Goal: Transaction & Acquisition: Purchase product/service

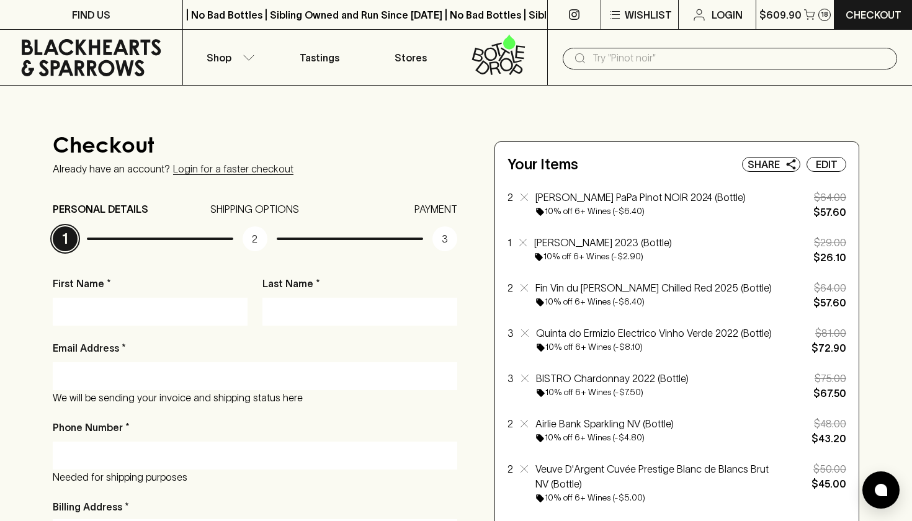
click at [91, 52] on icon at bounding box center [92, 57] width 140 height 37
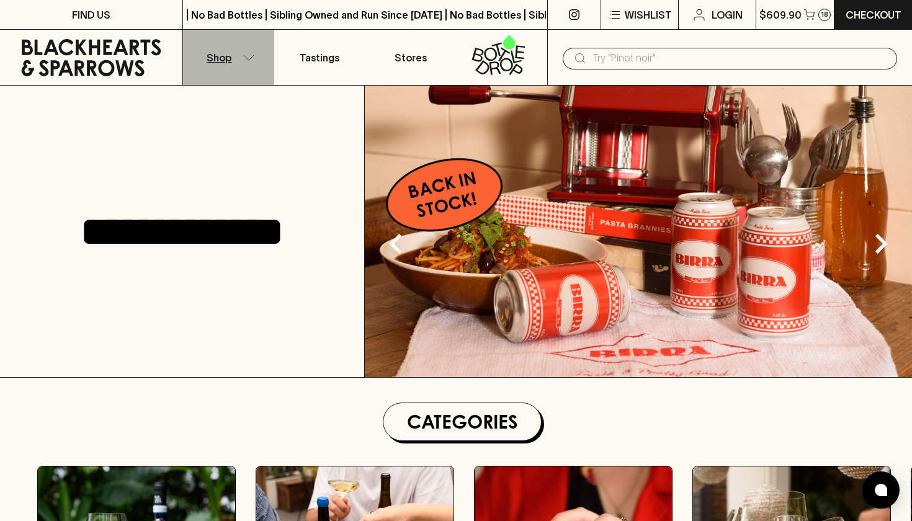
click at [251, 52] on button "Shop" at bounding box center [228, 57] width 91 height 55
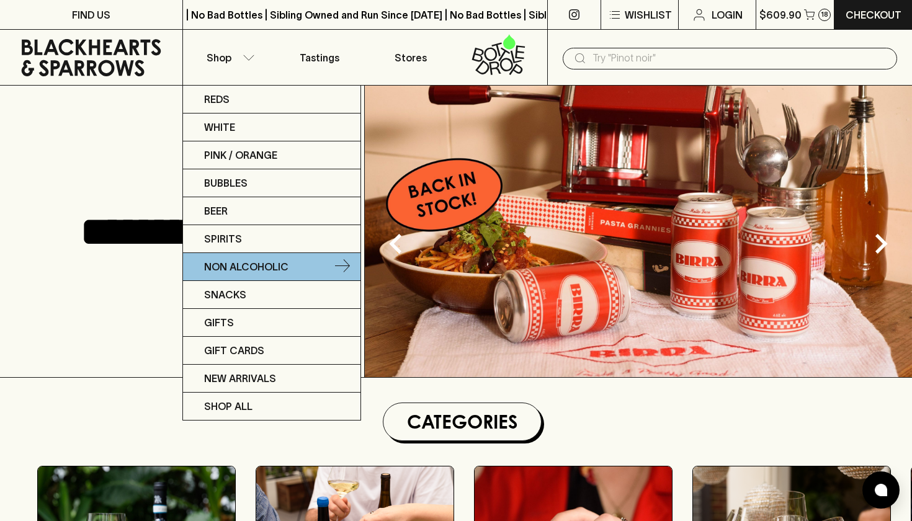
click at [226, 267] on p "Non Alcoholic" at bounding box center [246, 266] width 84 height 15
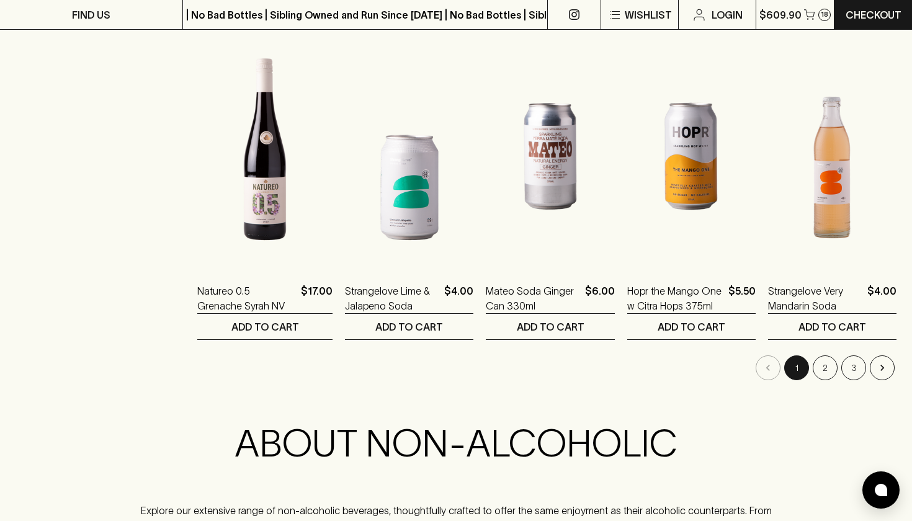
scroll to position [1196, 0]
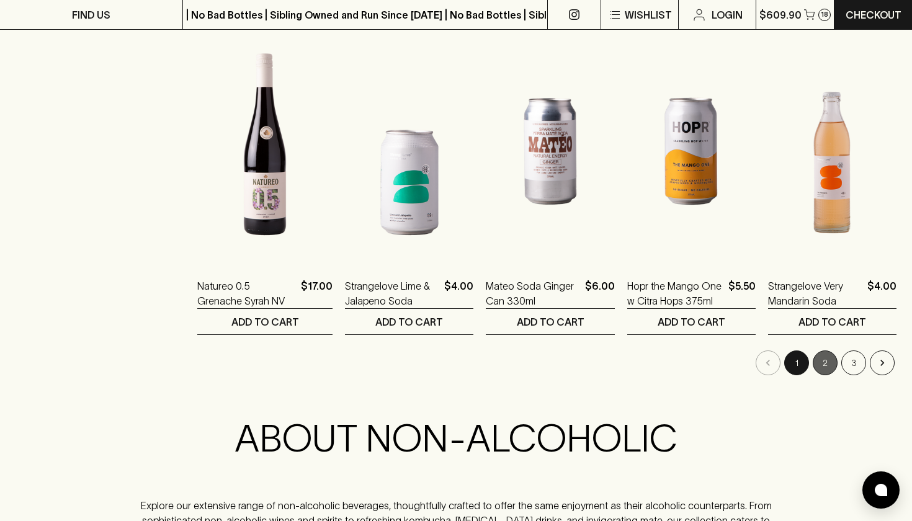
click at [836, 361] on button "2" at bounding box center [825, 363] width 25 height 25
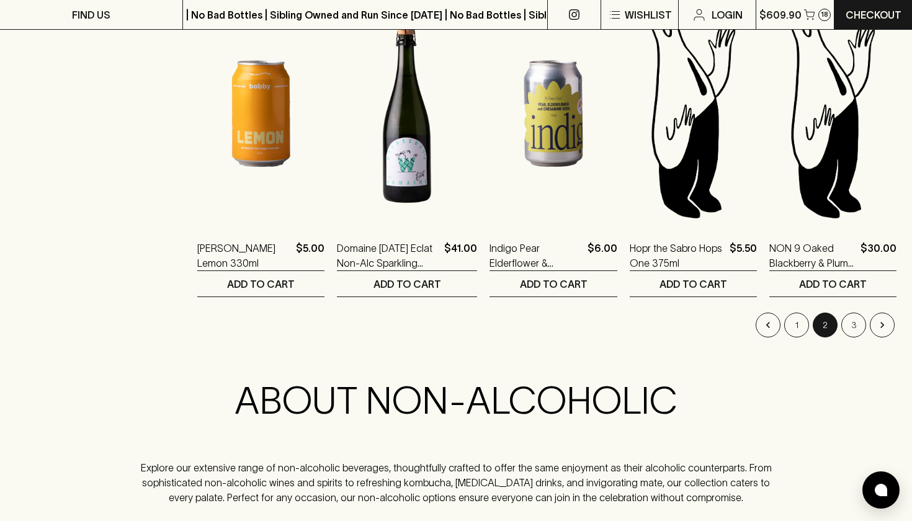
scroll to position [1252, 0]
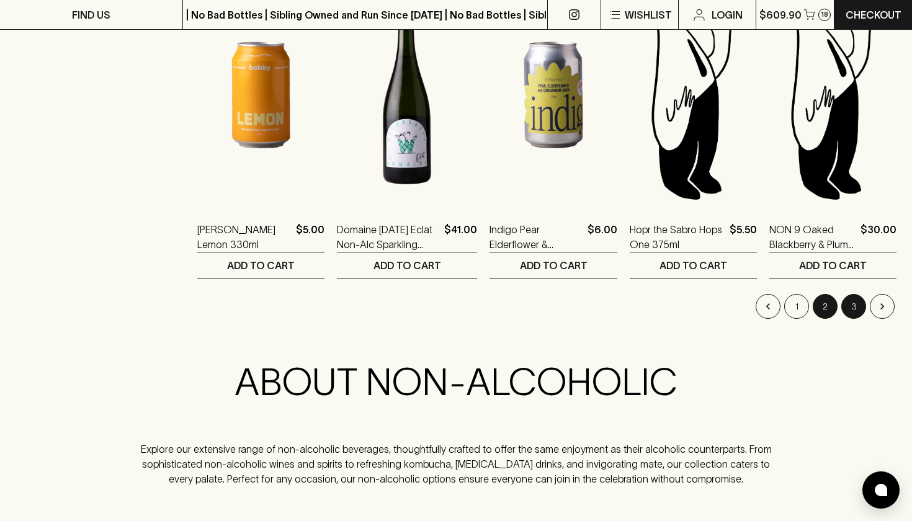
click at [854, 304] on button "3" at bounding box center [853, 306] width 25 height 25
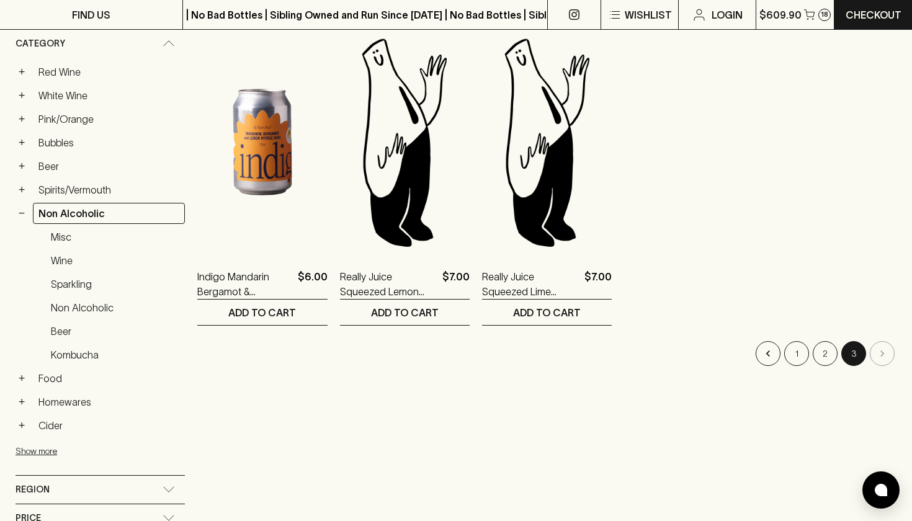
scroll to position [221, 0]
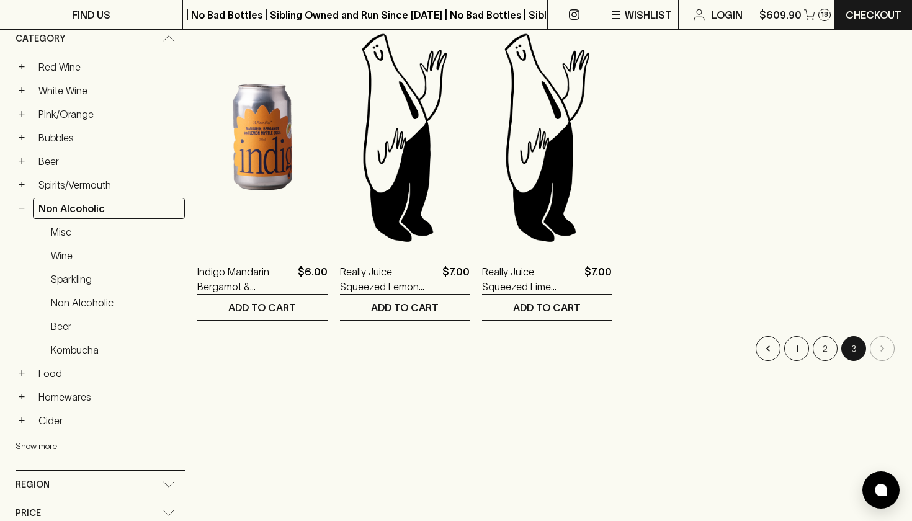
click at [785, 342] on li "1" at bounding box center [796, 348] width 29 height 25
click at [790, 346] on button "1" at bounding box center [796, 348] width 25 height 25
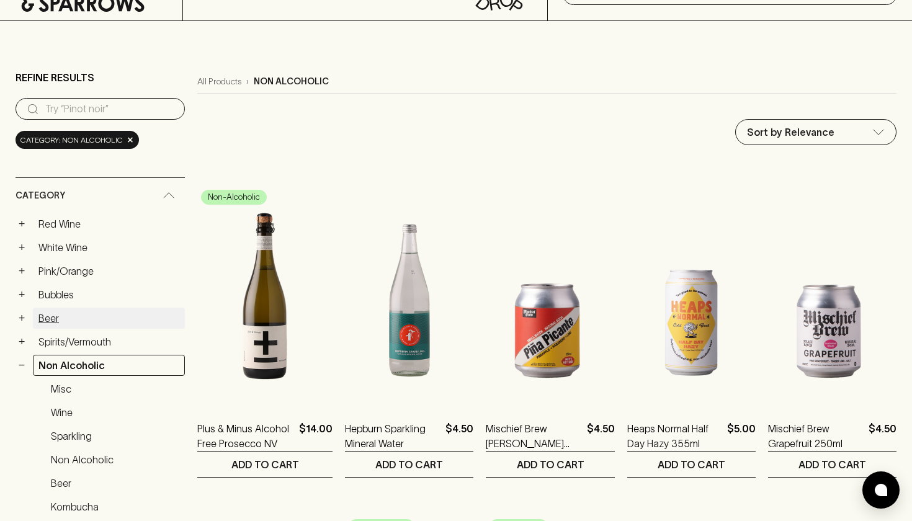
scroll to position [68, 0]
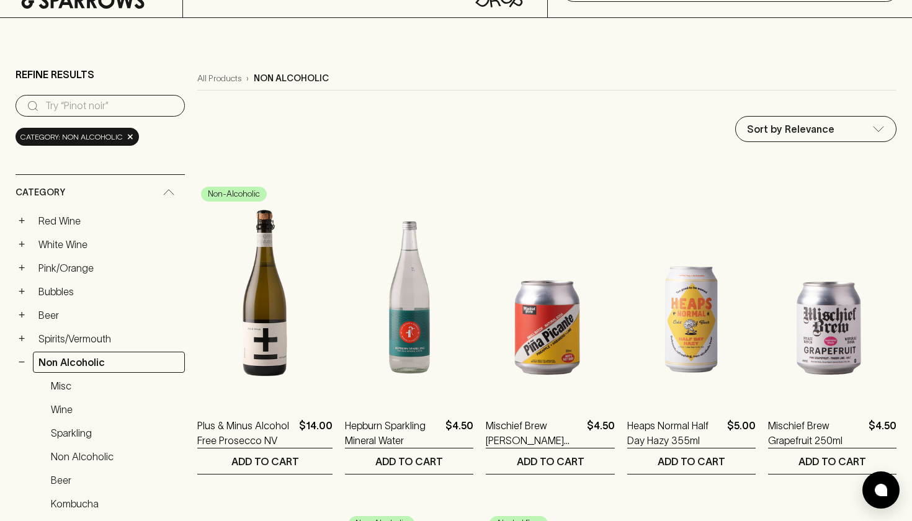
click at [32, 314] on div "+ Beer" at bounding box center [100, 315] width 169 height 21
click at [21, 314] on button "+" at bounding box center [22, 315] width 12 height 12
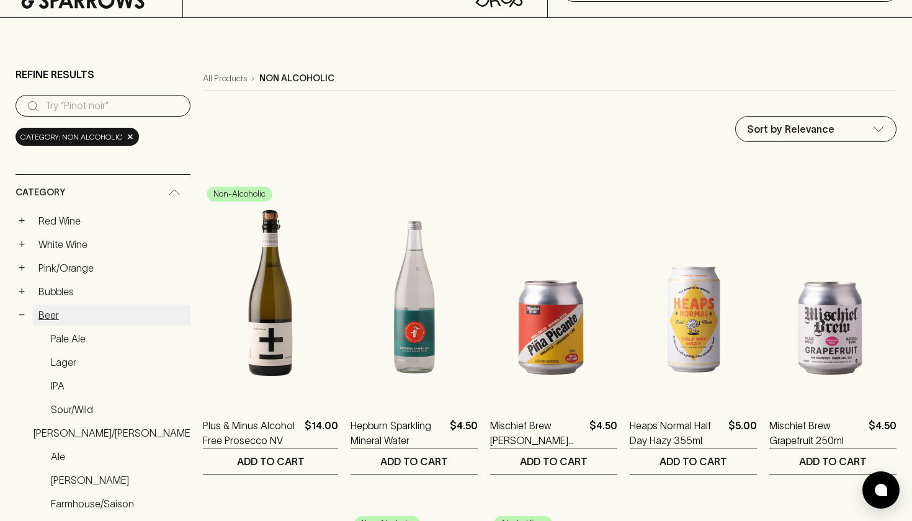
click at [53, 320] on link "Beer" at bounding box center [112, 315] width 158 height 21
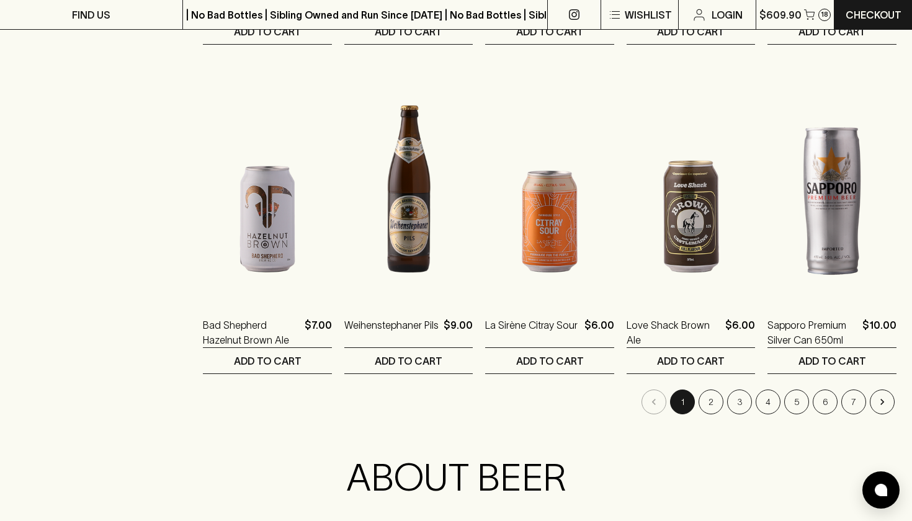
scroll to position [1192, 0]
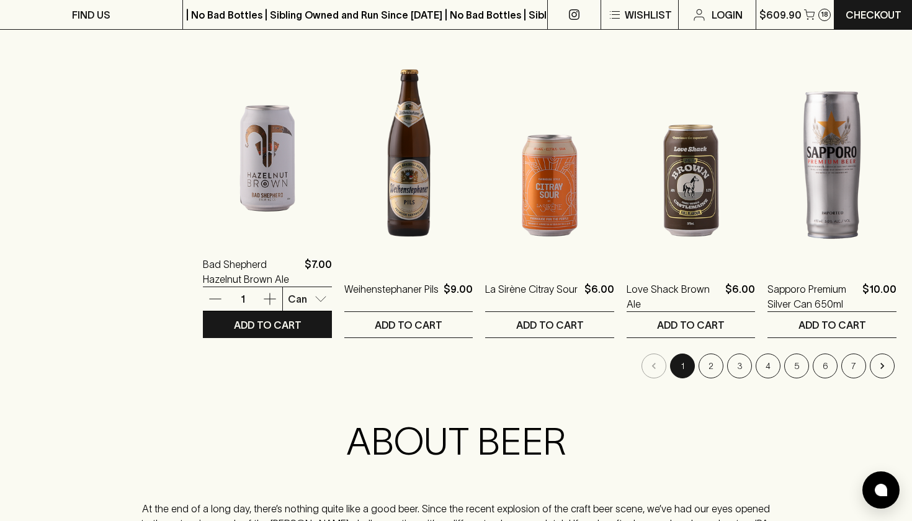
click at [308, 305] on body "FIND US | No Bad Bottles | Sibling Owned and Run Since 2006 | No Bad Bottles | …" at bounding box center [456, 82] width 912 height 2548
click at [225, 437] on div at bounding box center [456, 260] width 912 height 521
click at [714, 371] on button "2" at bounding box center [711, 366] width 25 height 25
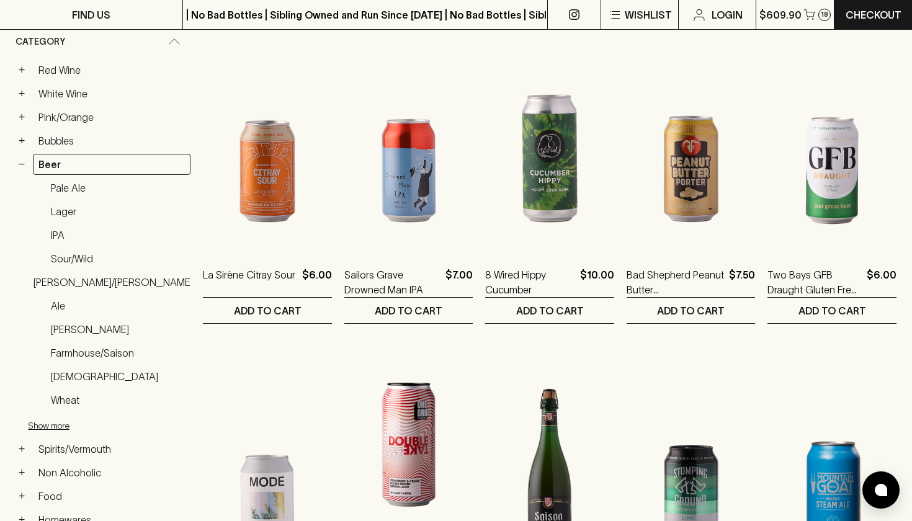
scroll to position [218, 0]
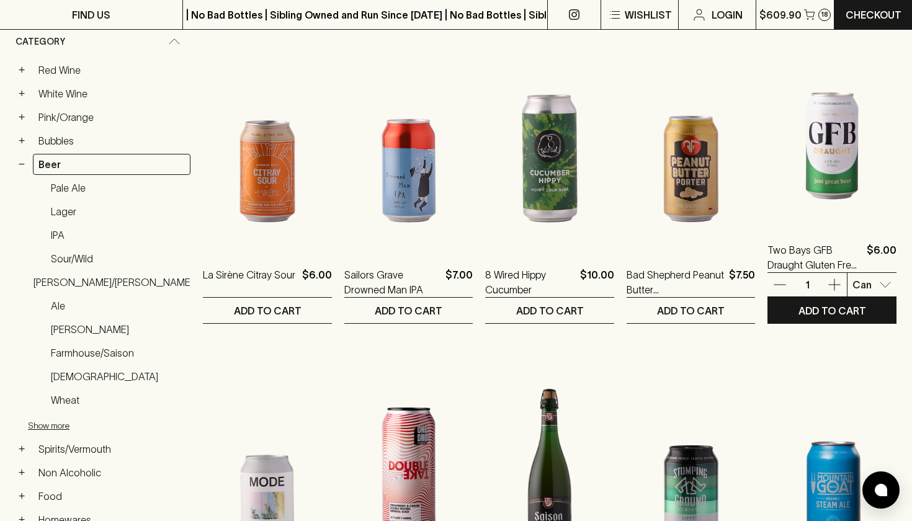
click at [874, 355] on p "Pack" at bounding box center [866, 355] width 24 height 15
type input "1"
click at [803, 316] on p "ADD TO CART" at bounding box center [833, 310] width 68 height 15
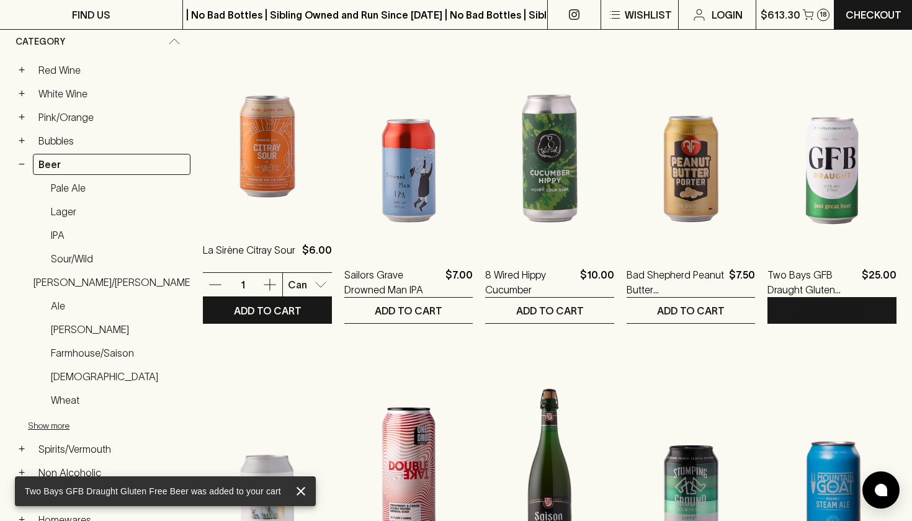
click at [298, 351] on p "4 Pack" at bounding box center [285, 355] width 32 height 15
type input "1"
click at [276, 314] on p "ADD TO CART" at bounding box center [268, 310] width 68 height 15
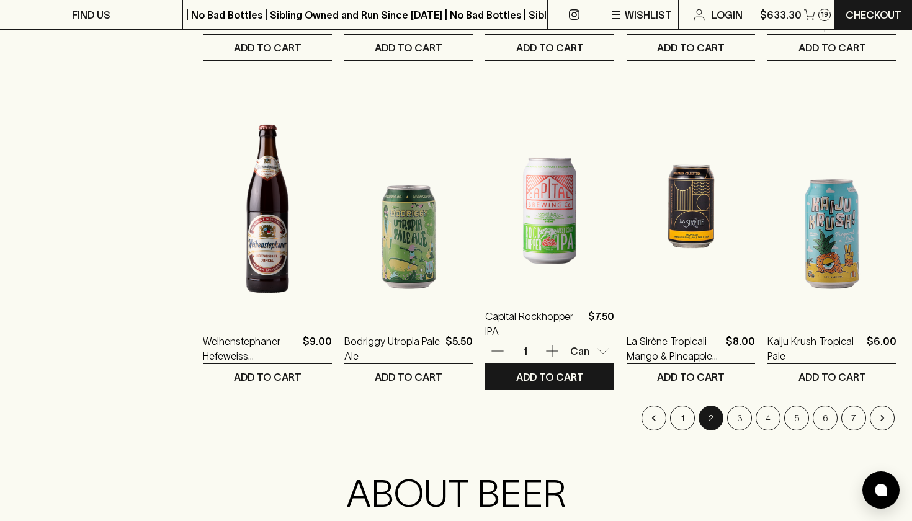
scroll to position [1146, 0]
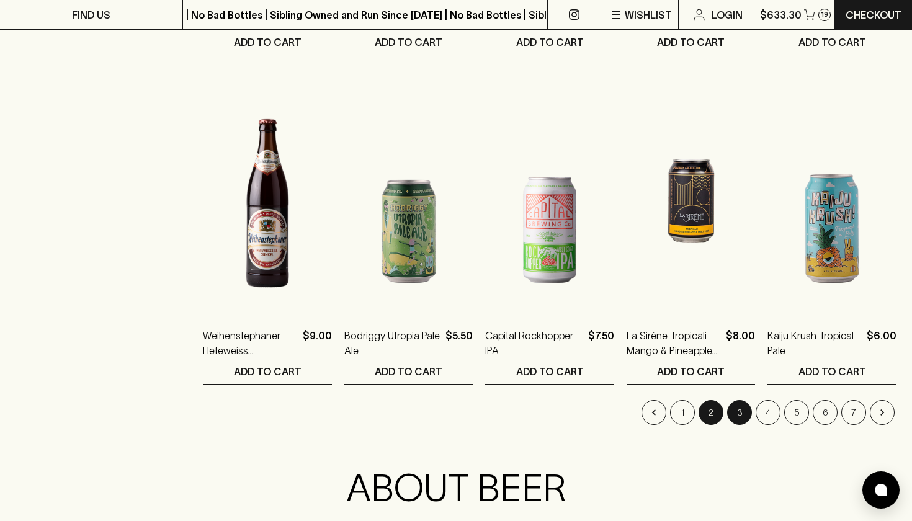
click at [734, 414] on button "3" at bounding box center [739, 412] width 25 height 25
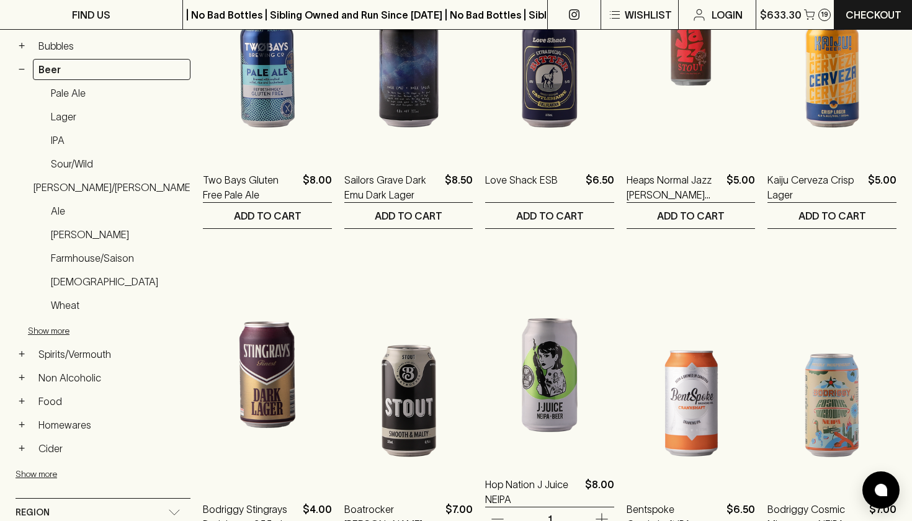
scroll to position [308, 0]
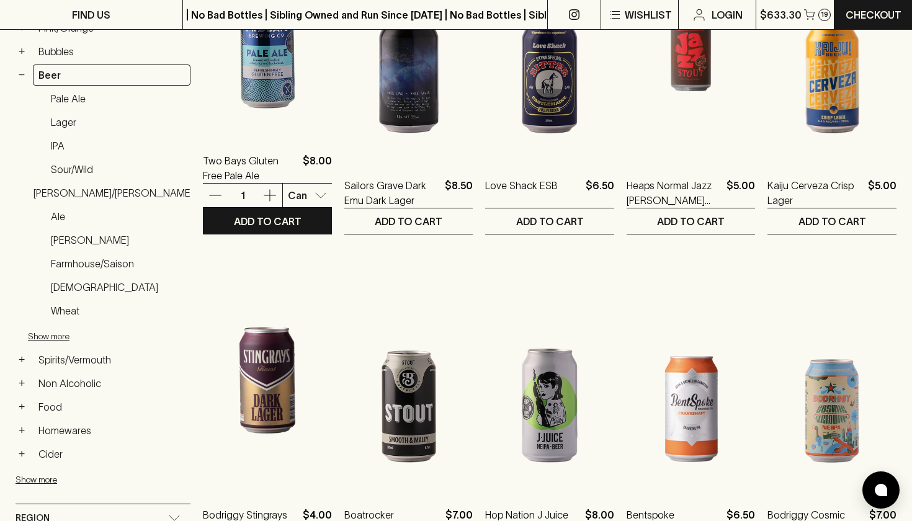
click at [294, 269] on p "Pack" at bounding box center [287, 266] width 24 height 15
type input "1"
click at [269, 220] on p "ADD TO CART" at bounding box center [268, 221] width 68 height 15
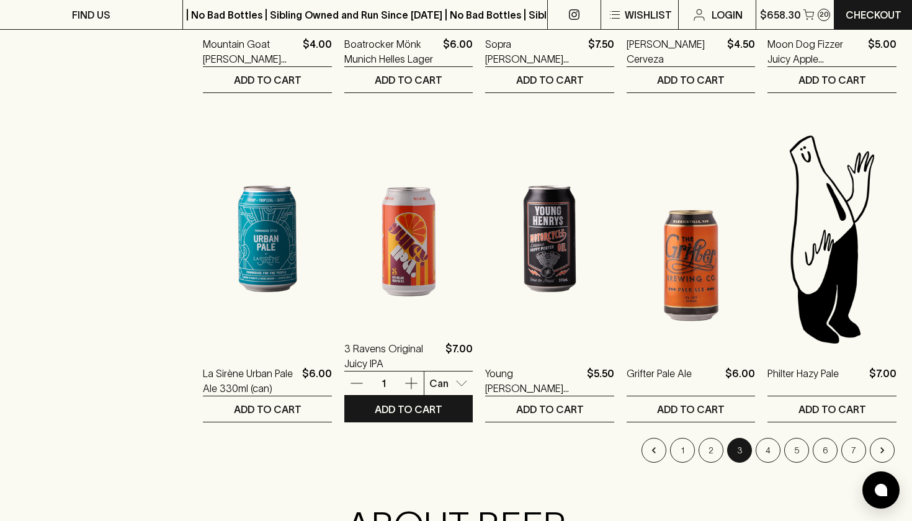
scroll to position [1191, 0]
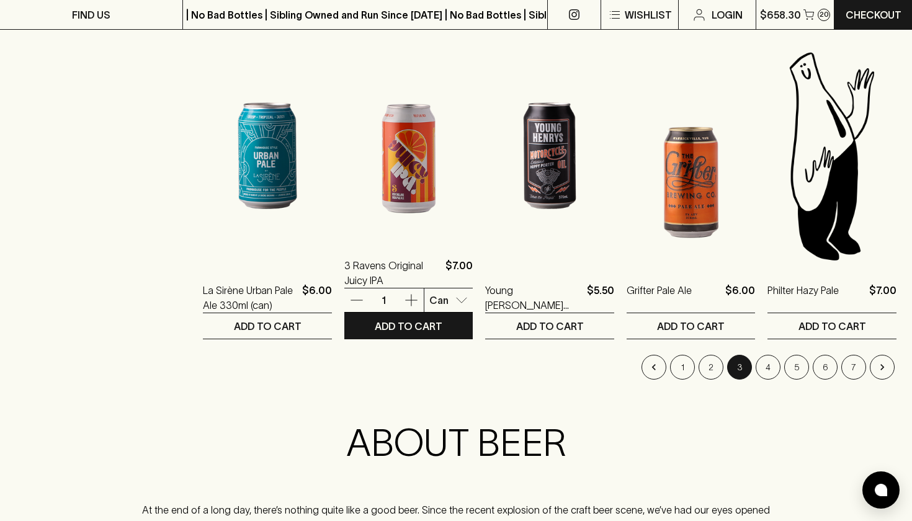
click at [404, 302] on icon "button" at bounding box center [411, 300] width 15 height 15
click at [349, 303] on icon "button" at bounding box center [356, 300] width 15 height 15
click at [447, 298] on body "FIND US | No Bad Bottles | Sibling Owned and Run Since 2006 | No Bad Bottles | …" at bounding box center [456, 83] width 912 height 2548
click at [443, 372] on p "4 Pack" at bounding box center [436, 371] width 32 height 15
type input "1"
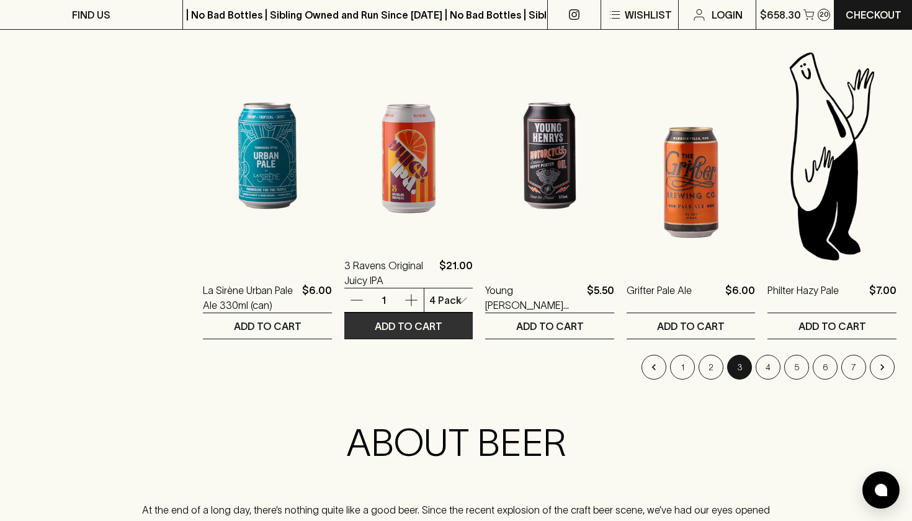
click at [415, 333] on p "ADD TO CART" at bounding box center [409, 326] width 68 height 15
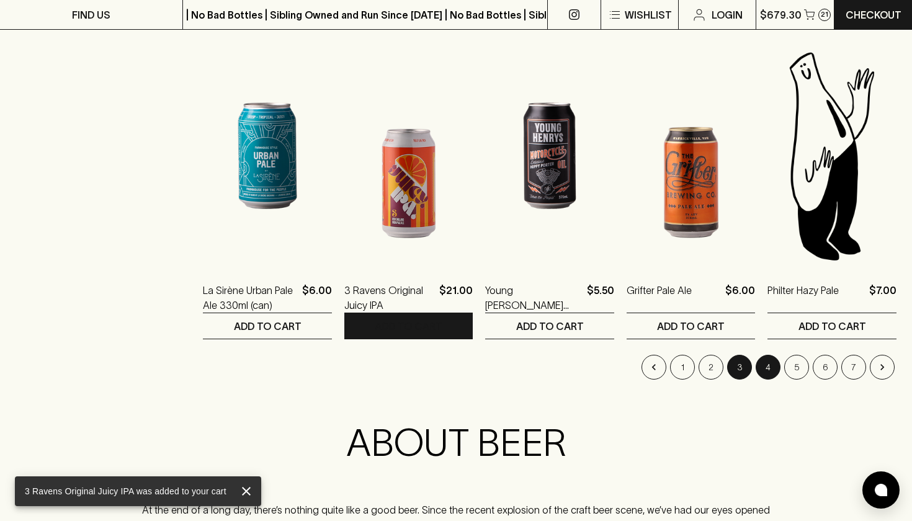
click at [771, 363] on button "4" at bounding box center [768, 367] width 25 height 25
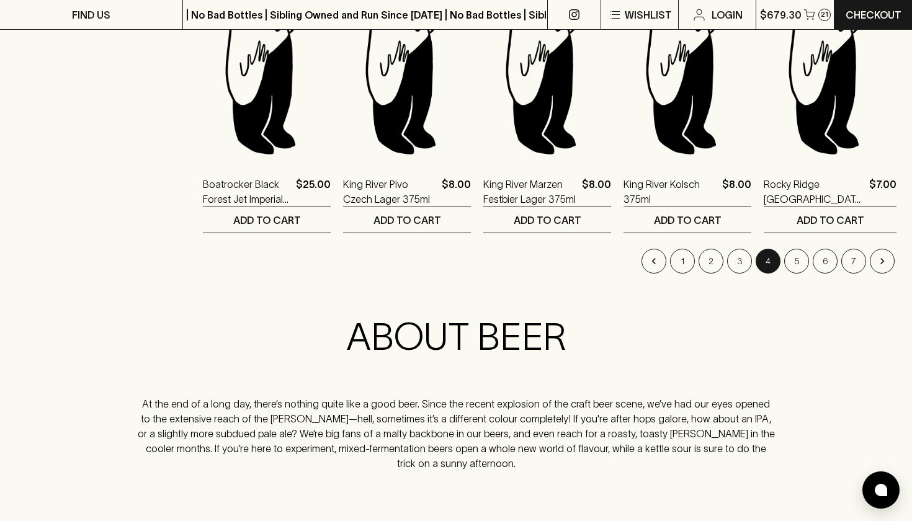
scroll to position [1310, 0]
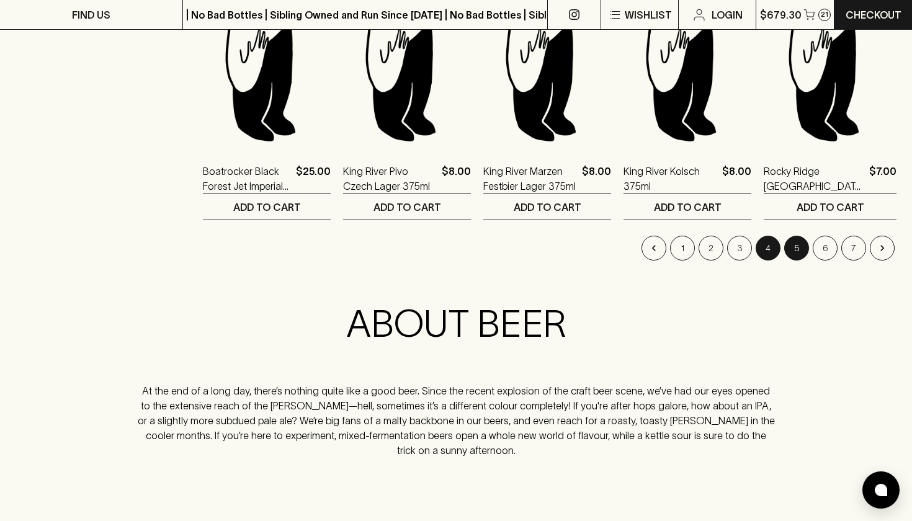
click at [799, 253] on button "5" at bounding box center [796, 248] width 25 height 25
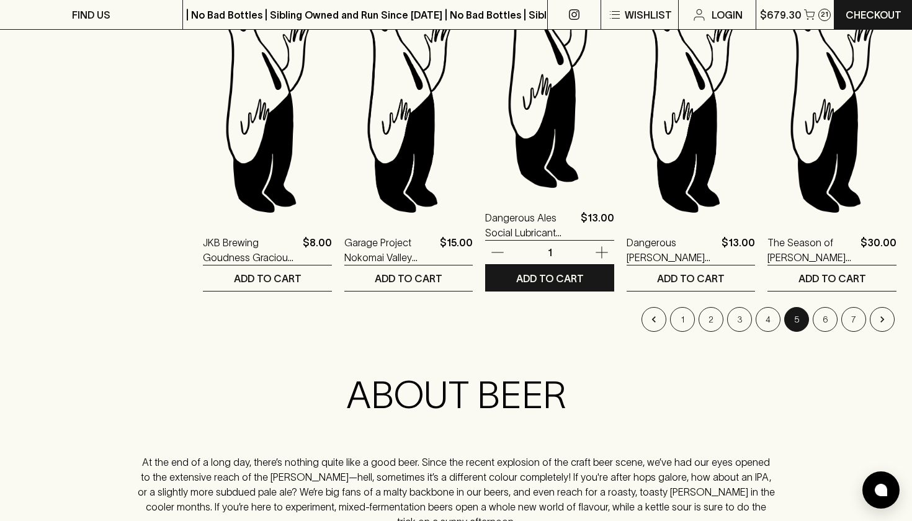
scroll to position [1269, 0]
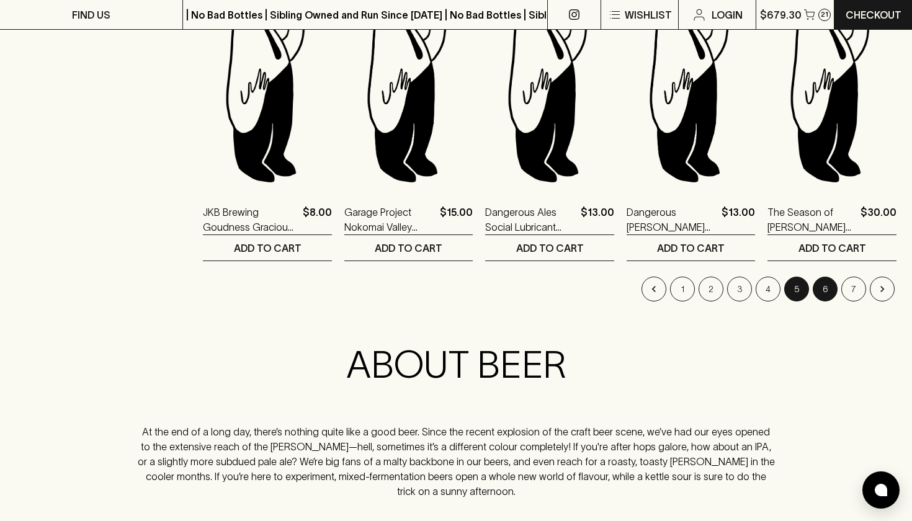
click at [822, 296] on button "6" at bounding box center [825, 289] width 25 height 25
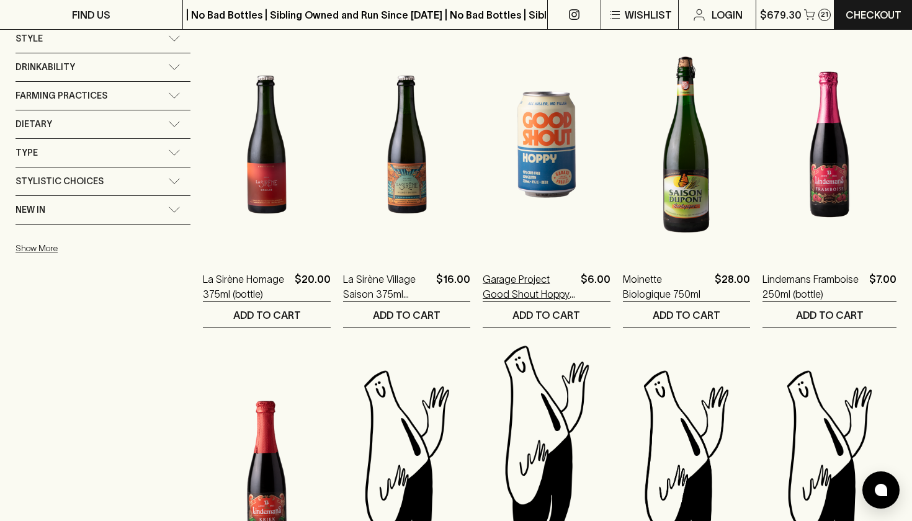
scroll to position [873, 0]
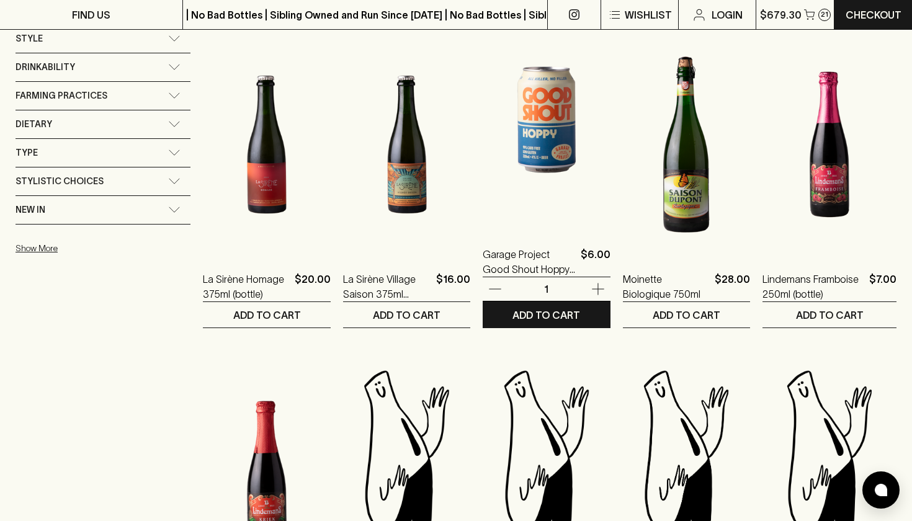
click at [591, 285] on icon "button" at bounding box center [598, 289] width 15 height 15
click at [488, 285] on icon "button" at bounding box center [495, 289] width 15 height 15
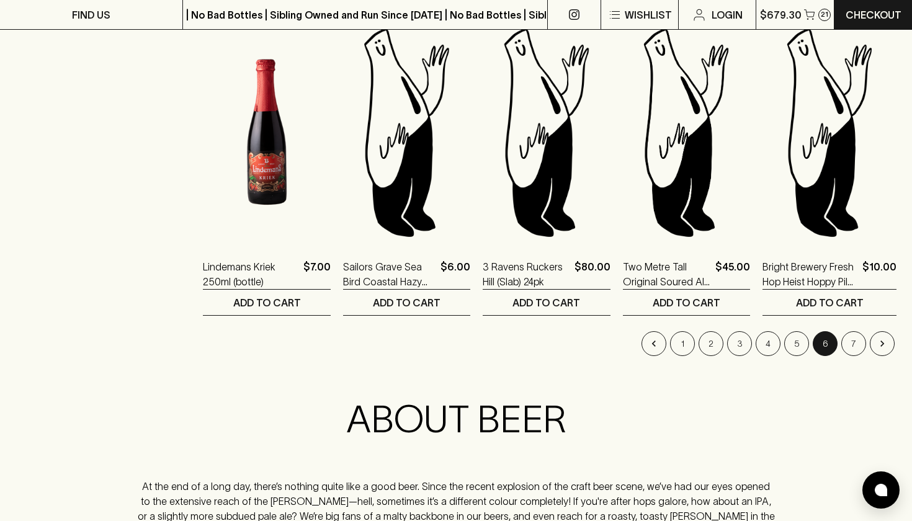
scroll to position [1215, 0]
click at [852, 346] on button "7" at bounding box center [853, 343] width 25 height 25
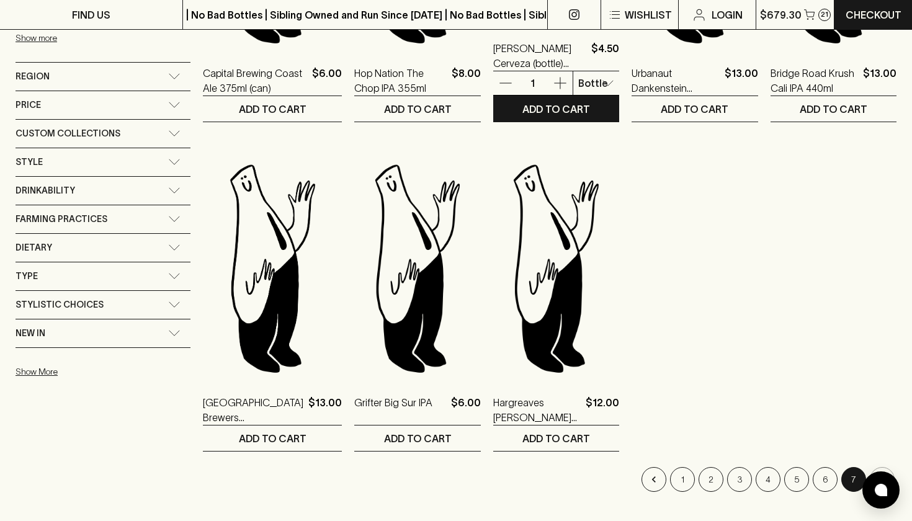
scroll to position [818, 0]
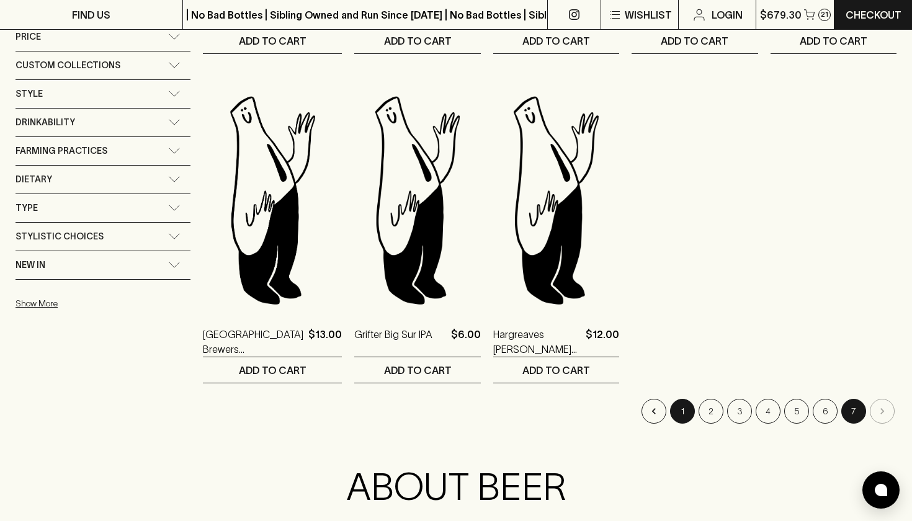
click at [686, 413] on button "1" at bounding box center [682, 411] width 25 height 25
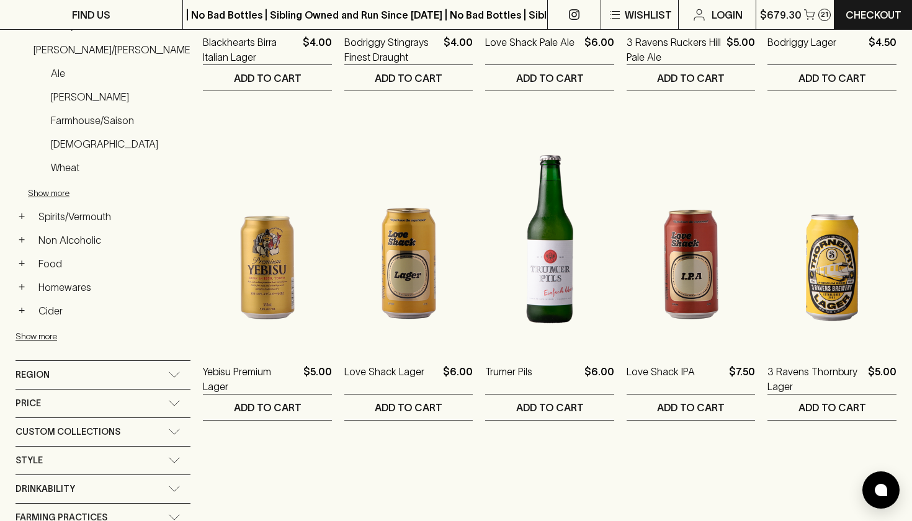
scroll to position [458, 0]
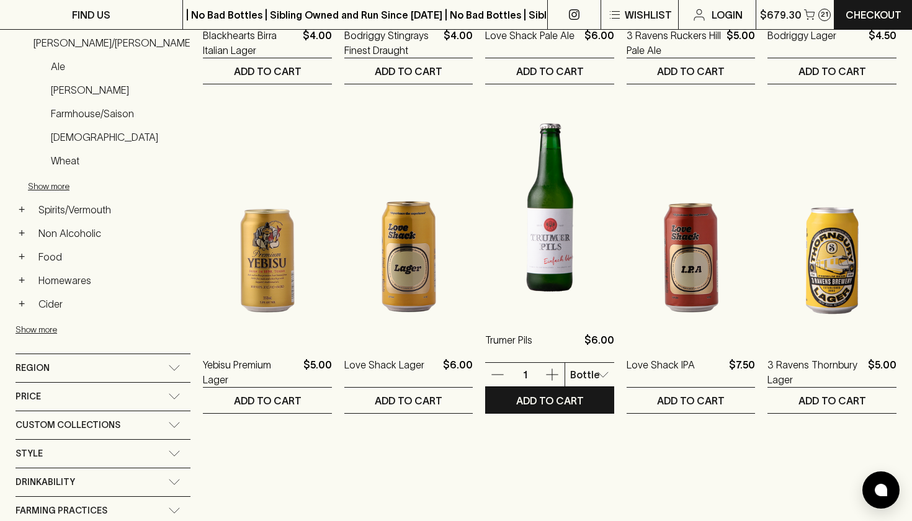
click at [596, 465] on li "6 Pack" at bounding box center [582, 468] width 68 height 22
type input "2"
click at [566, 399] on p "ADD TO CART" at bounding box center [550, 400] width 68 height 15
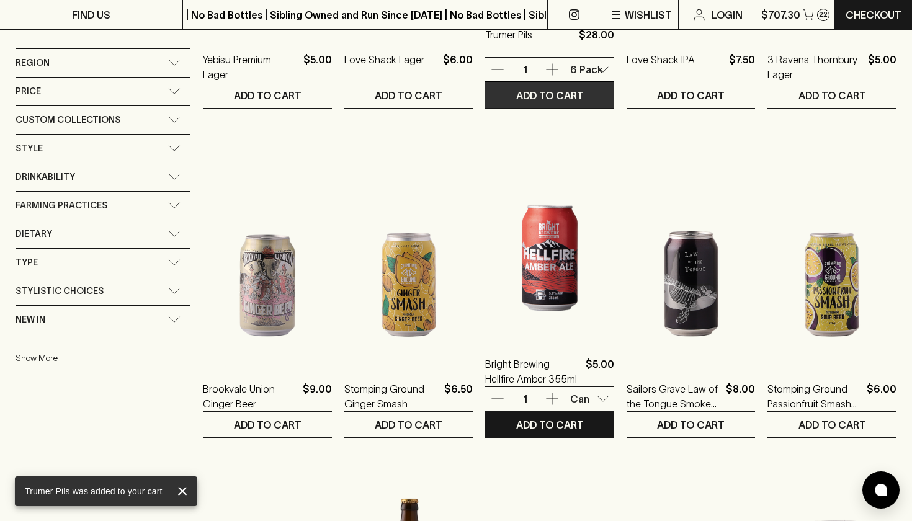
scroll to position [795, 0]
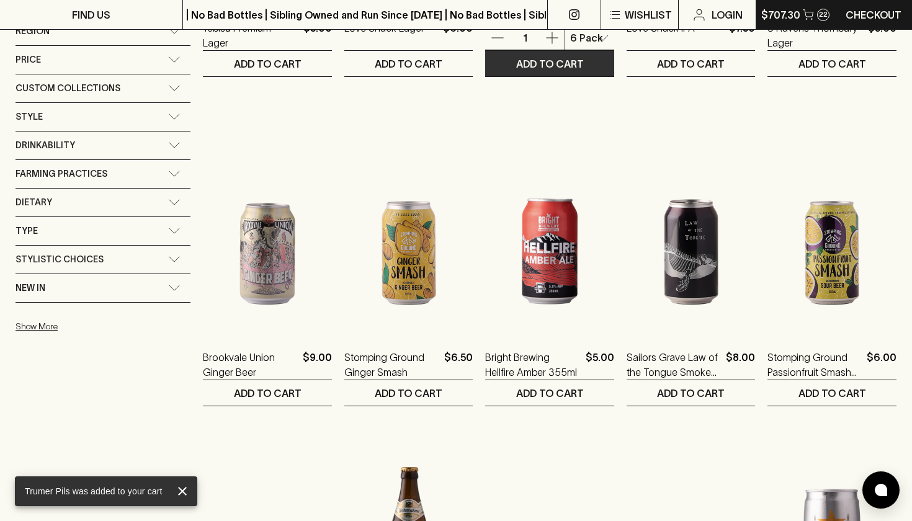
click at [803, 17] on icon "button" at bounding box center [808, 14] width 11 height 11
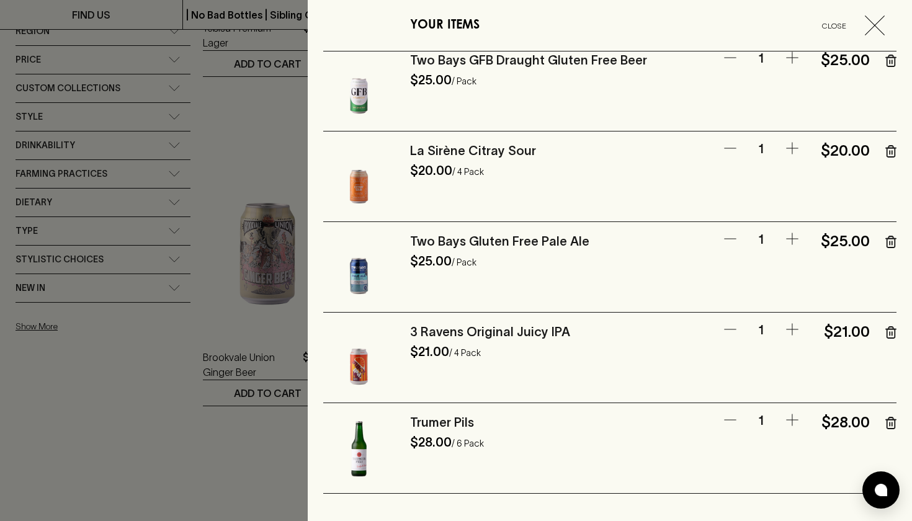
scroll to position [891, 0]
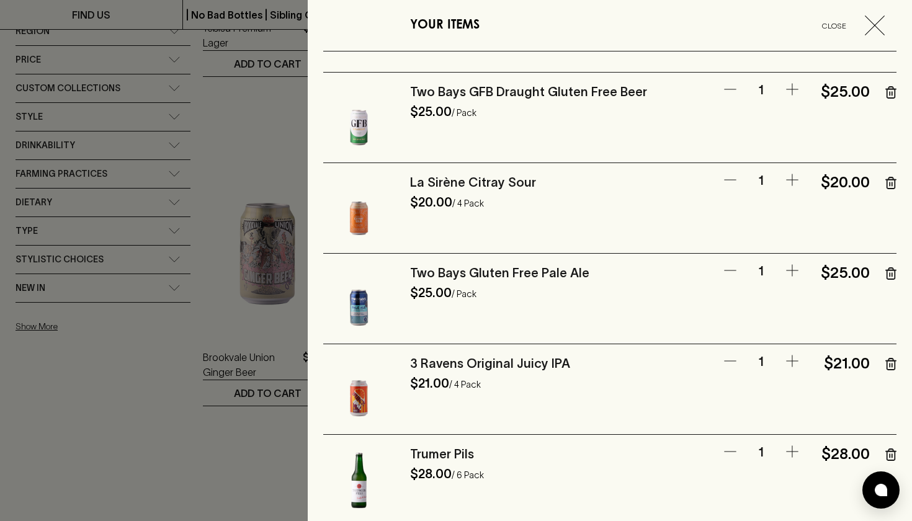
click at [893, 91] on icon "button" at bounding box center [890, 92] width 11 height 12
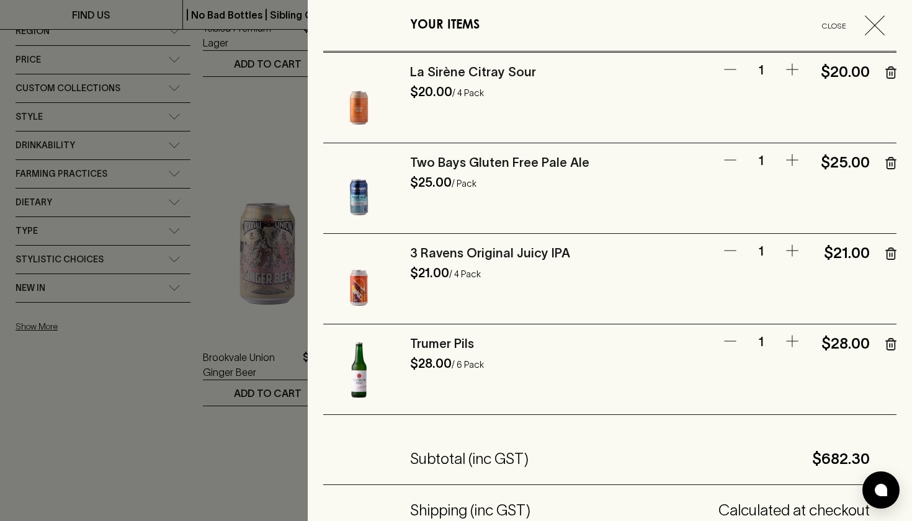
scroll to position [912, 0]
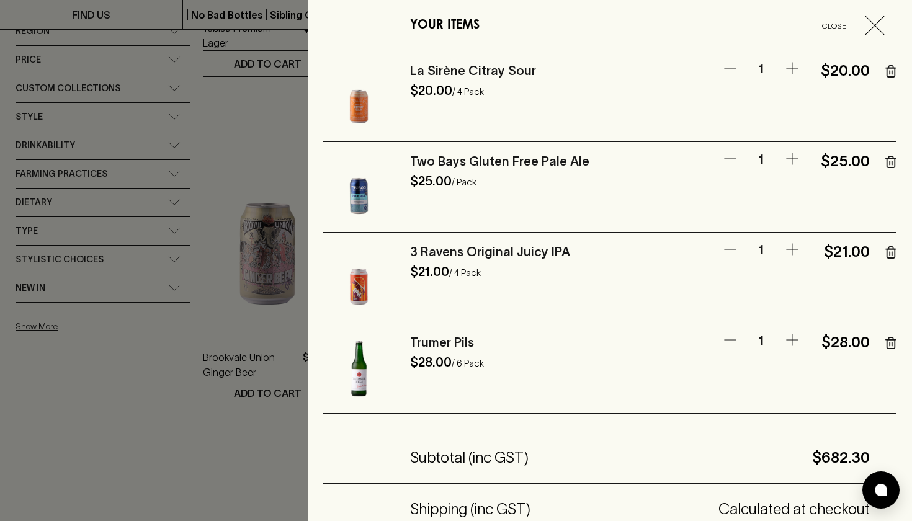
click at [171, 499] on div at bounding box center [456, 260] width 912 height 521
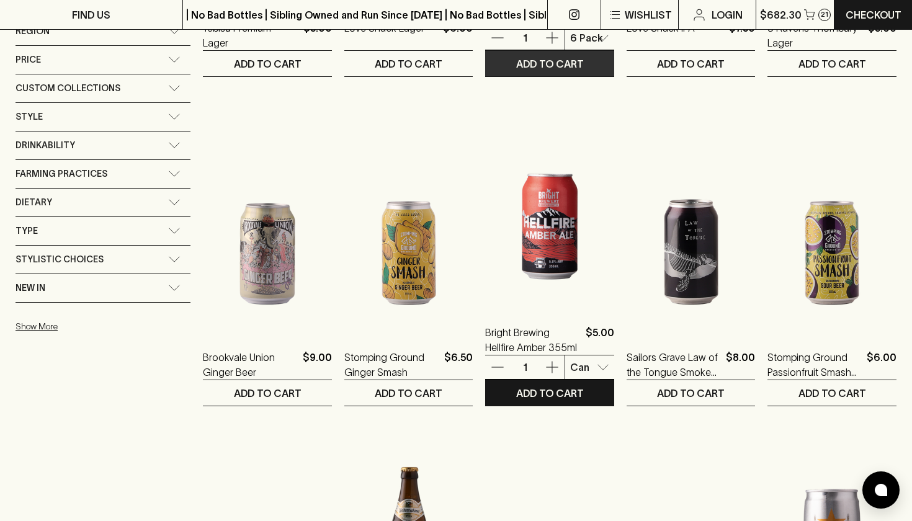
click at [558, 222] on img at bounding box center [549, 197] width 129 height 217
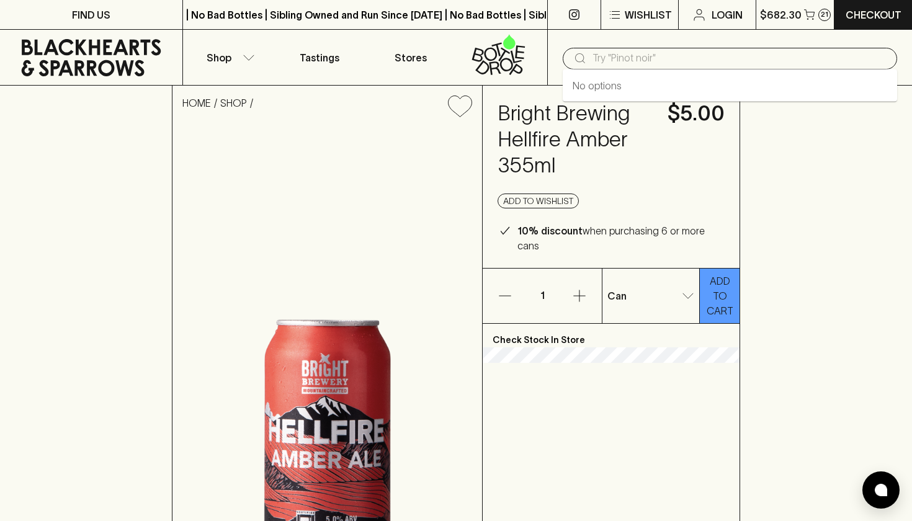
click at [715, 58] on input "text" at bounding box center [740, 58] width 295 height 20
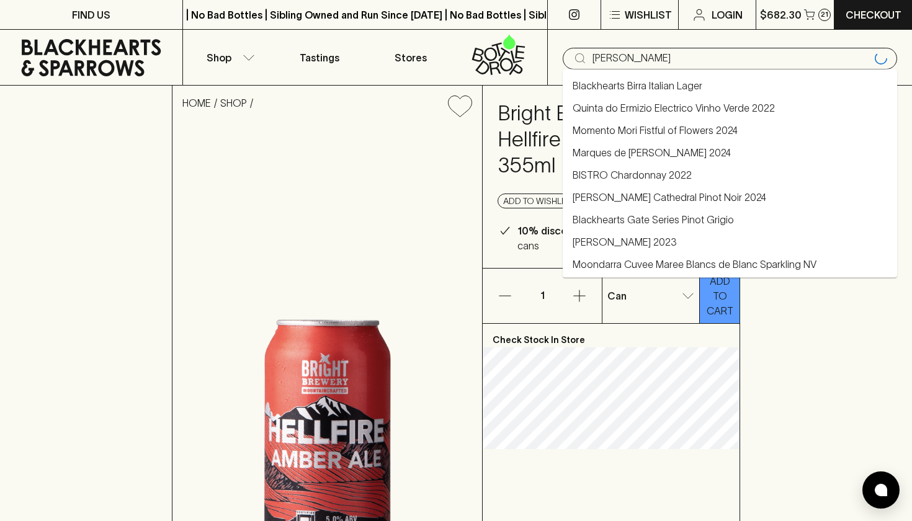
type input "[PERSON_NAME]"
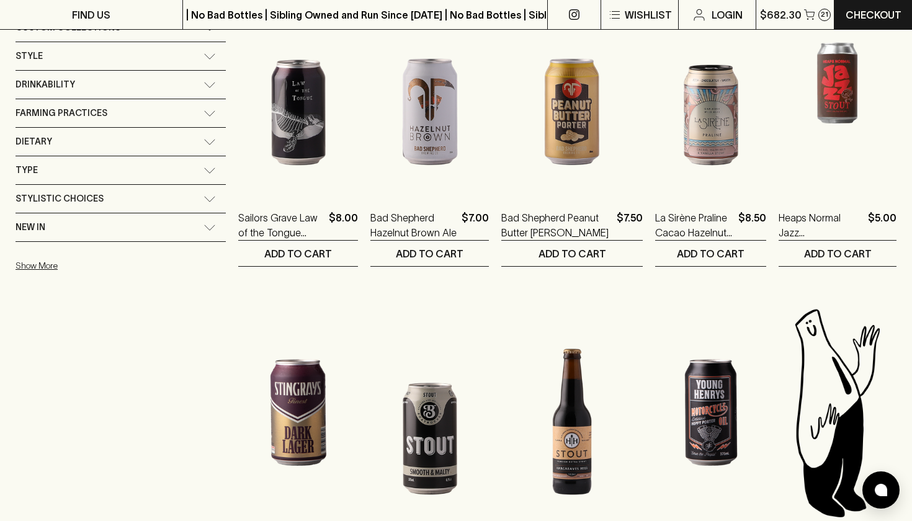
scroll to position [295, 0]
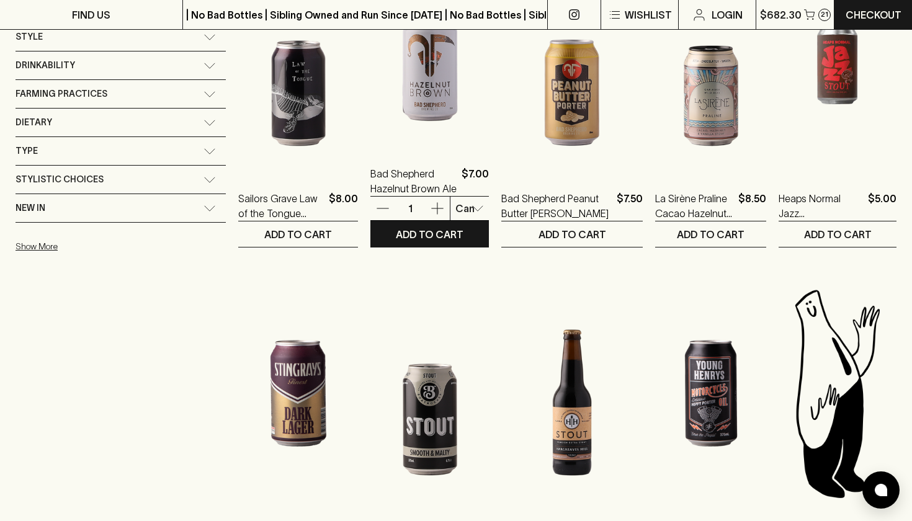
click at [441, 279] on p "4 Pack" at bounding box center [432, 279] width 32 height 15
type input "1"
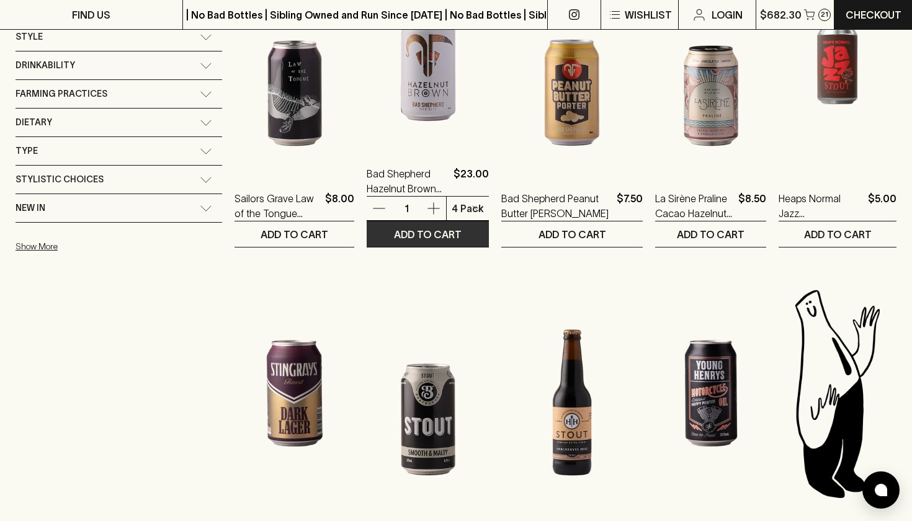
click at [414, 241] on p "ADD TO CART" at bounding box center [428, 234] width 68 height 15
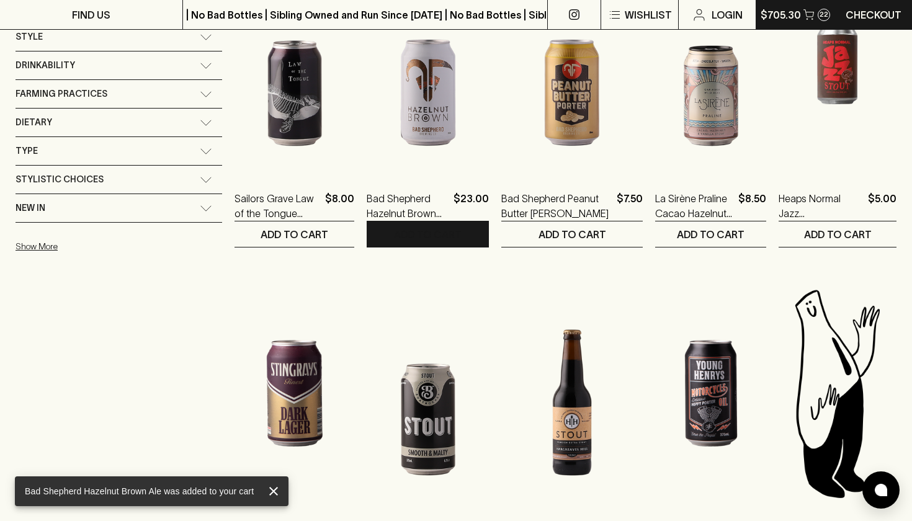
click at [791, 16] on p "$705.30" at bounding box center [781, 14] width 40 height 15
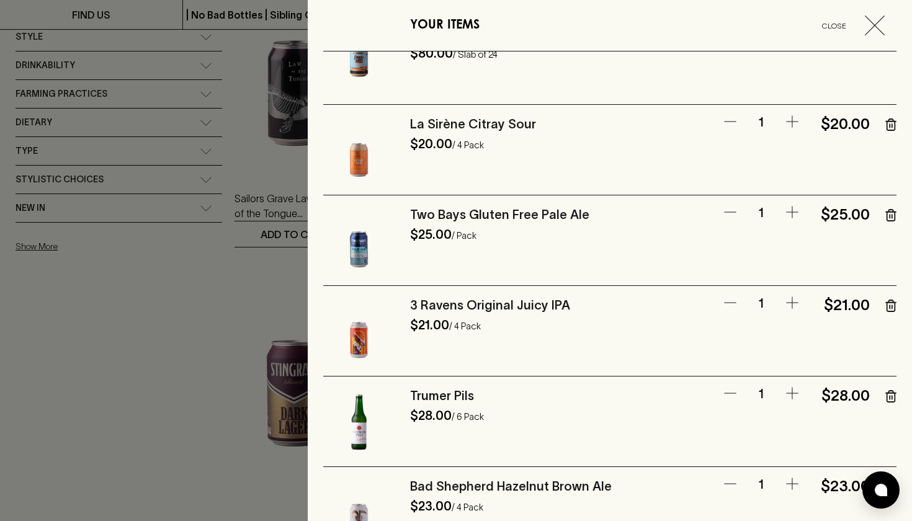
scroll to position [660, 0]
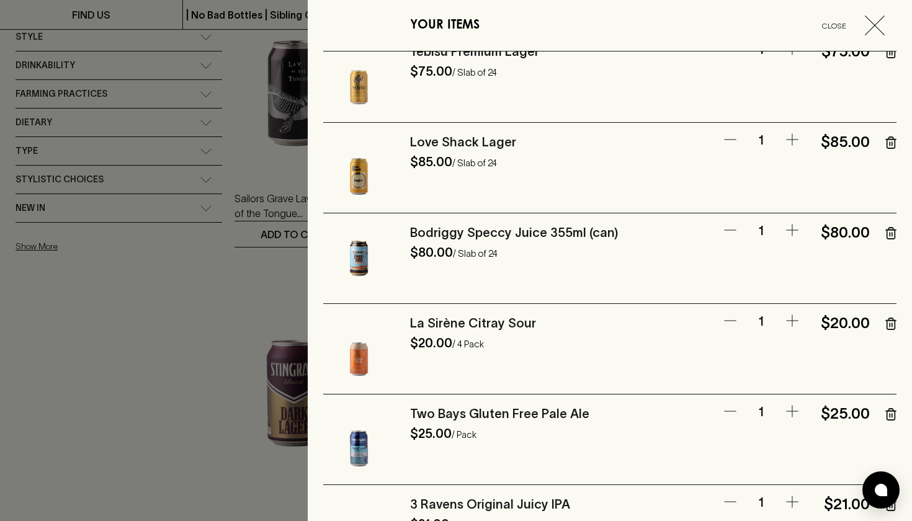
drag, startPoint x: 635, startPoint y: 261, endPoint x: 413, endPoint y: 322, distance: 230.5
click at [413, 322] on div "Xavier Goodridge PaPa Pinot NOIR 2024 $32.00 / Bottle 10% off 6+ Wines (-$6.40)…" at bounding box center [609, 74] width 573 height 1365
copy div "La Sirène Citray Sour $20.00 / 4 Pack 1 $20.00 Two Bays Gluten Free Pale Ale $2…"
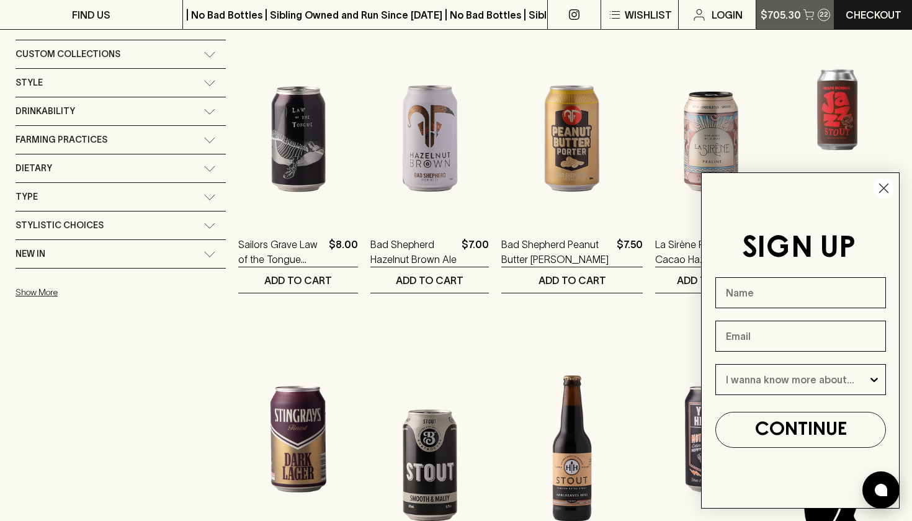
click at [798, 16] on p "$705.30" at bounding box center [781, 14] width 40 height 15
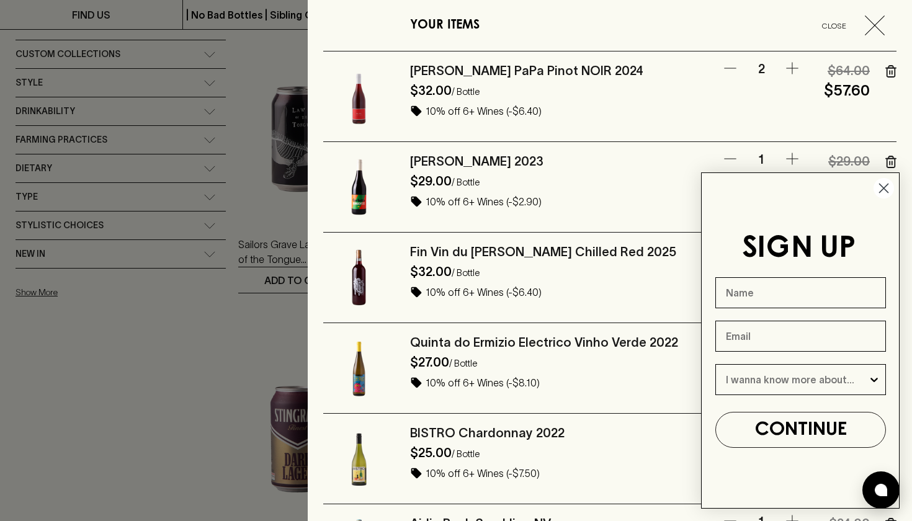
click at [882, 183] on circle "Close dialog" at bounding box center [884, 188] width 20 height 20
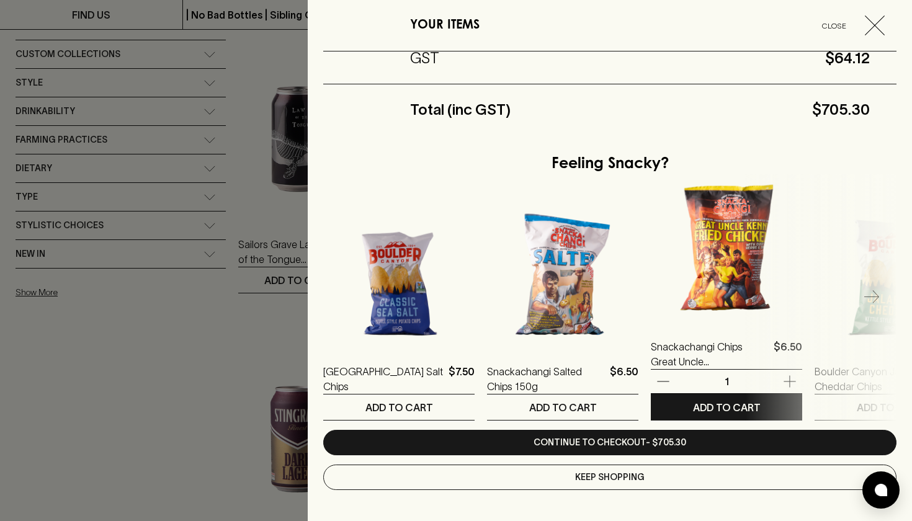
scroll to position [1505, 0]
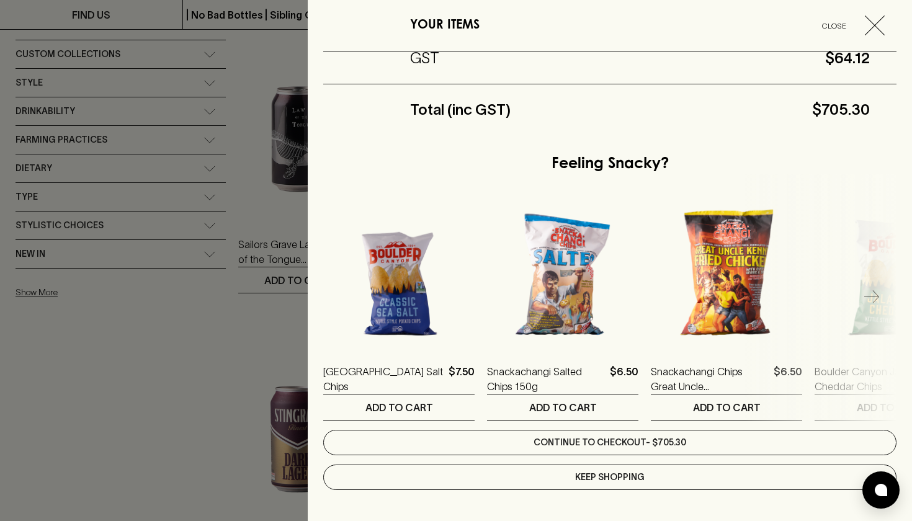
click at [642, 449] on link "Continue to checkout - $705.30" at bounding box center [609, 442] width 573 height 25
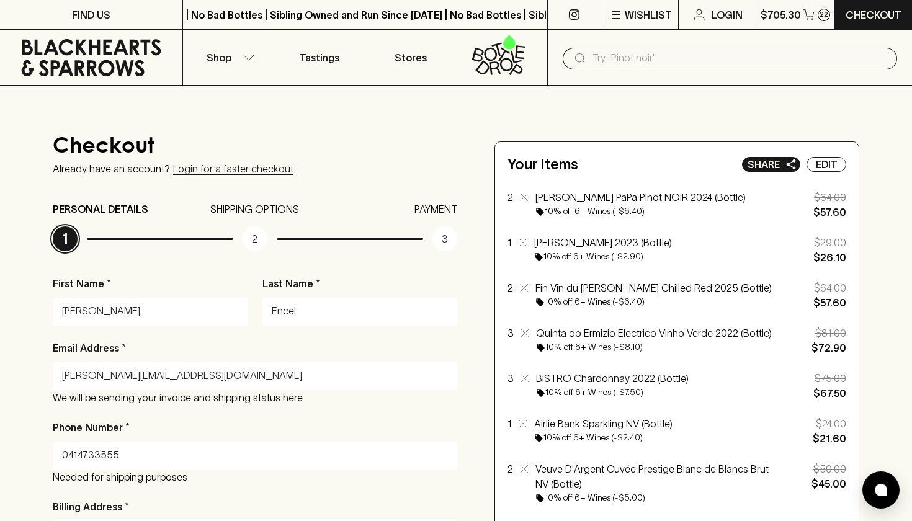
click at [769, 161] on p "Share" at bounding box center [764, 164] width 32 height 15
click at [257, 58] on button "Shop" at bounding box center [228, 57] width 91 height 55
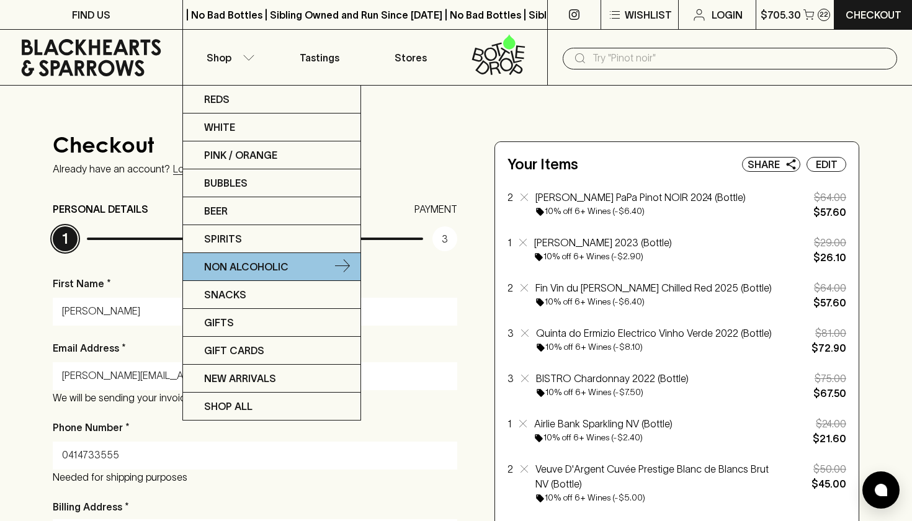
click at [239, 266] on p "Non Alcoholic" at bounding box center [246, 266] width 84 height 15
